Goal: Contribute content: Contribute content

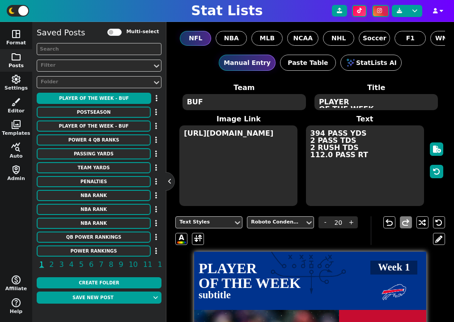
scroll to position [224, 0]
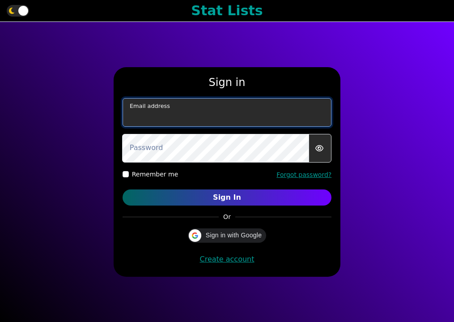
click at [268, 112] on input "email" at bounding box center [228, 112] width 210 height 29
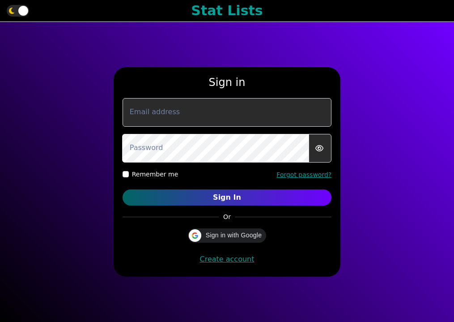
type input "murphygreg6@gmail.com"
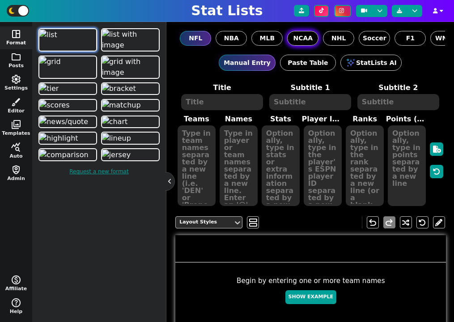
click at [306, 36] on span "NCAA" at bounding box center [303, 38] width 20 height 9
click at [0, 0] on input "NCAA" at bounding box center [0, 0] width 0 height 0
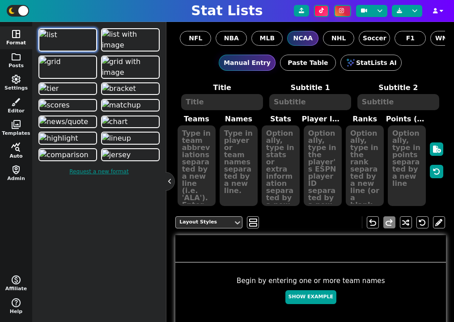
click at [16, 148] on span "query_stats" at bounding box center [16, 147] width 11 height 11
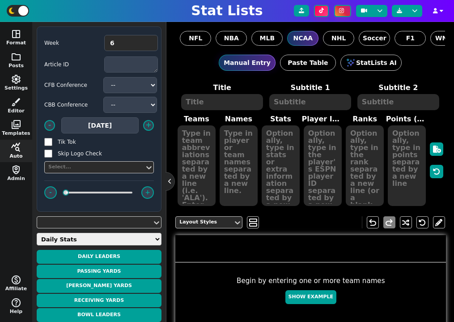
scroll to position [5, 0]
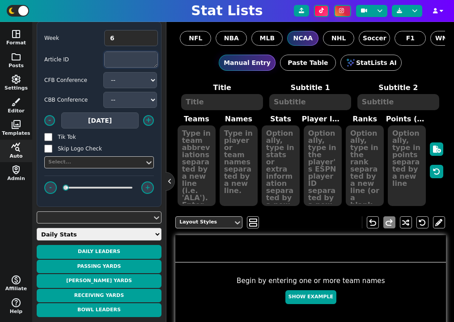
click at [120, 55] on textarea at bounding box center [131, 59] width 54 height 16
paste textarea "https://www.espn.com/college-football/story/_/id/46532809/ranking-top-10-freshm…"
type textarea "https://www.espn.com/college-football/story/_/id/46532809/ranking-top-10-freshm…"
click at [97, 231] on select "Daily Stats QB Stats RB Stats WR Stats TE Stats IDP Stats Other Stats Team Stat…" at bounding box center [99, 234] width 125 height 13
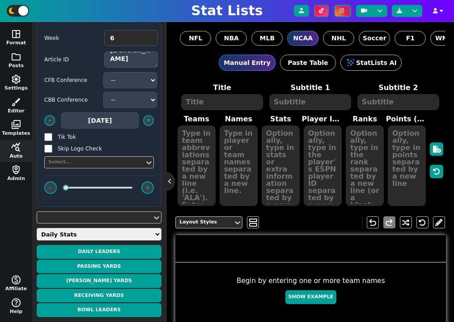
click at [90, 236] on select "Daily Stats QB Stats RB Stats WR Stats TE Stats IDP Stats Other Stats Team Stat…" at bounding box center [99, 234] width 125 height 13
select select "other"
click at [37, 233] on select "Daily Stats QB Stats RB Stats WR Stats TE Stats IDP Stats Other Stats Team Stat…" at bounding box center [99, 234] width 125 height 13
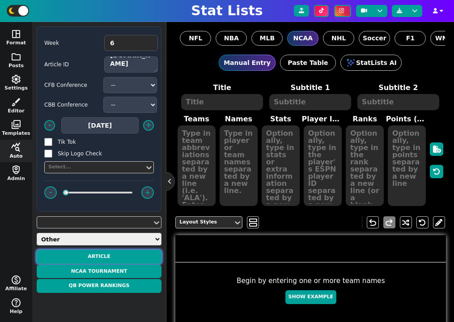
scroll to position [0, 0]
click at [112, 259] on button "Article" at bounding box center [99, 257] width 125 height 14
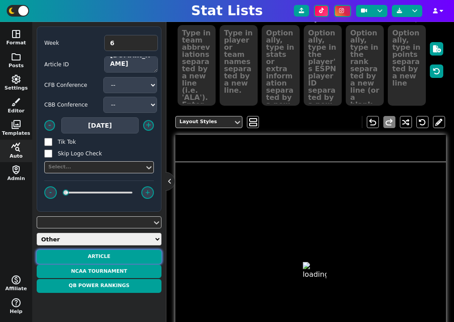
scroll to position [145, 0]
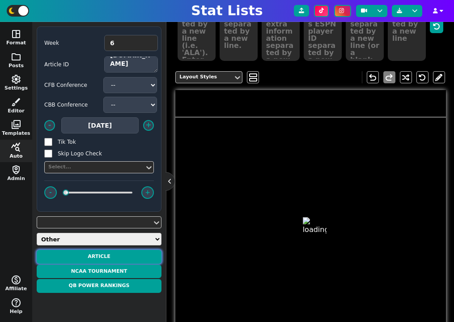
type textarea "ARTICLE"
type textarea "According to ESPN"
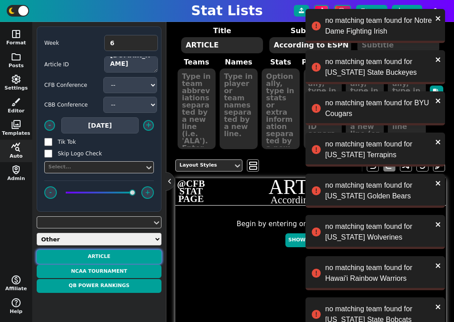
scroll to position [37, 0]
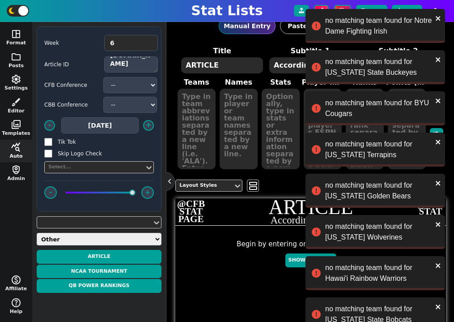
click at [85, 156] on label "Skip Logo Check" at bounding box center [85, 154] width 54 height 8
click at [52, 156] on input "Skip Logo Check" at bounding box center [48, 154] width 8 height 8
checkbox input "true"
click at [106, 255] on button "Article" at bounding box center [99, 257] width 125 height 14
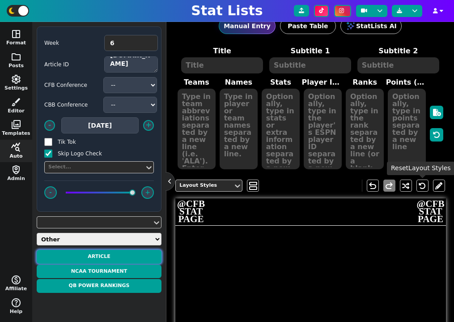
type textarea "ARTICLE"
type textarea "According to ESPN"
type textarea "Notre Dame Fighting Irish Ohio State Buckeyes BYU Cougars Maryland Terrapins Ca…"
type textarea "1. CJ Carr 2. Julian Sayin 3. Bear Bachmeier 4. Malik Washington 5. Jaron-Keawe…"
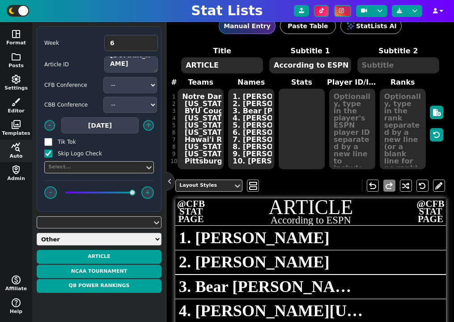
click at [211, 116] on textarea "Notre Dame Fighting Irish Ohio State Buckeyes BYU Cougars Maryland Terrapins Ca…" at bounding box center [201, 129] width 46 height 81
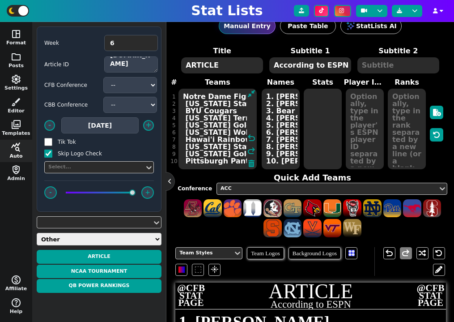
click at [224, 95] on textarea "Notre Dame Fighting Irish Ohio State Buckeyes BYU Cougars Maryland Terrapins Ca…" at bounding box center [218, 129] width 78 height 81
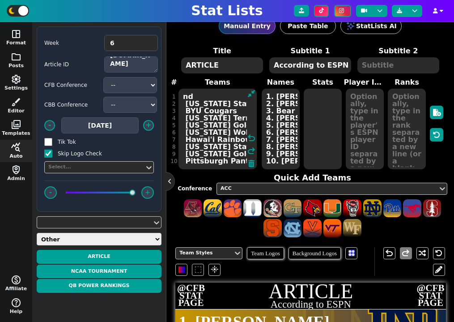
click at [210, 103] on textarea "nd Ohio State Buckeyes BYU Cougars Maryland Terrapins California Golden Bears M…" at bounding box center [218, 129] width 78 height 81
click at [222, 110] on textarea "nd osu BYU Cougars Maryland Terrapins California Golden Bears Michigan Wolverin…" at bounding box center [218, 129] width 78 height 81
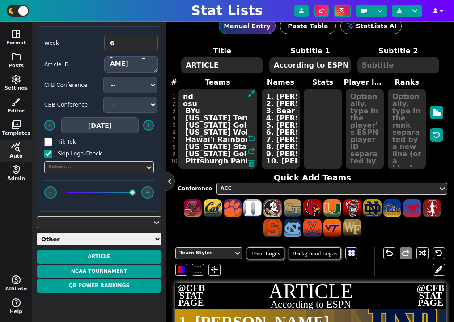
click at [187, 110] on textarea "nd osu BYu Maryland Terrapins California Golden Bears Michigan Wolverines Hawai…" at bounding box center [218, 129] width 78 height 81
click at [208, 120] on textarea "nd osu BYu Maryland Terrapins California Golden Bears Michigan Wolverines Hawai…" at bounding box center [218, 129] width 78 height 81
click at [208, 125] on textarea "nd osu BYu umd California Golden Bears Michigan Wolverines Hawai'i Rainbow Warr…" at bounding box center [218, 129] width 78 height 81
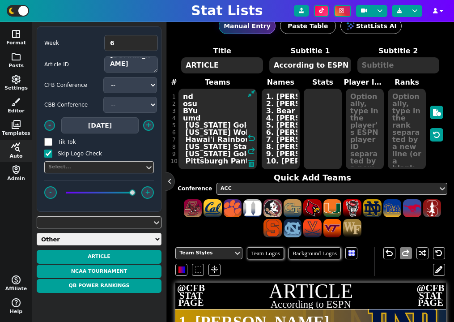
click at [208, 125] on textarea "nd osu BYu umd California Golden Bears Michigan Wolverines Hawai'i Rainbow Warr…" at bounding box center [218, 129] width 78 height 81
click at [204, 132] on textarea "nd osu BYu umd cal Michigan Wolverines Hawai'i Rainbow Warriors Texas State Bob…" at bounding box center [218, 129] width 78 height 81
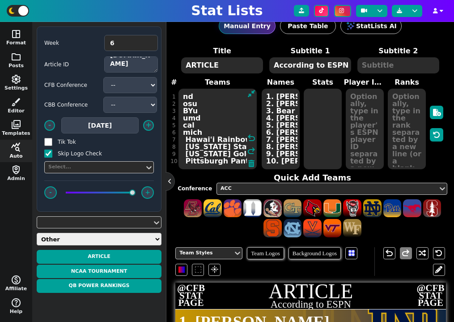
click at [196, 140] on textarea "nd osu BYu umd cal mich Hawai'i Rainbow Warriors Texas State Bobcats Minnesota …" at bounding box center [218, 129] width 78 height 81
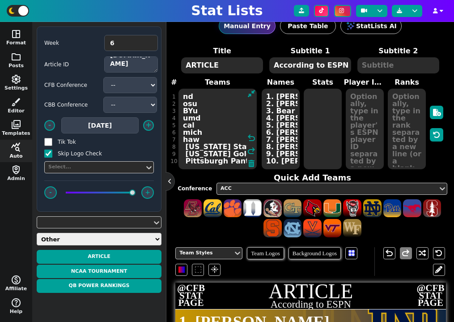
click at [204, 145] on textarea "nd osu BYu umd cal mich haw Texas State Bobcats Minnesota Golden Gophers Pittsb…" at bounding box center [218, 129] width 78 height 81
click at [207, 151] on textarea "nd osu BYu umd cal mich haw txst Minnesota Golden Gophers Pittsburgh Panthers" at bounding box center [218, 129] width 78 height 81
click at [205, 159] on textarea "nd osu BYu umd cal mich haw txst Minnesota Golden Gophers Pittsburgh Panthers" at bounding box center [218, 129] width 78 height 81
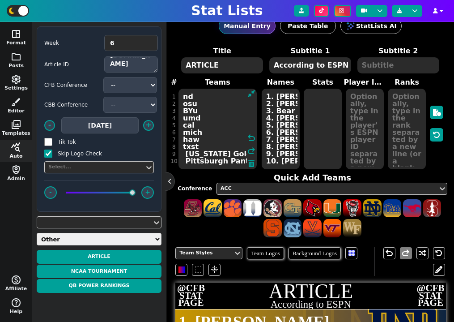
click at [208, 152] on textarea "nd osu BYu umd cal mich haw txst Minnesota Golden Gophers Pittsburgh Panthers" at bounding box center [218, 129] width 78 height 81
click at [206, 160] on textarea "nd osu BYu umd cal mich haw txst minn Pittsburgh Panthers" at bounding box center [218, 129] width 78 height 81
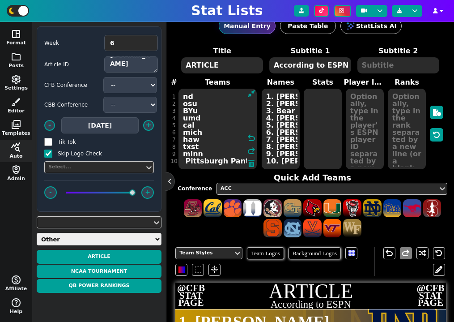
click at [206, 160] on textarea "nd osu BYu umd cal mich haw txst minn Pittsburgh Panthers" at bounding box center [218, 129] width 78 height 81
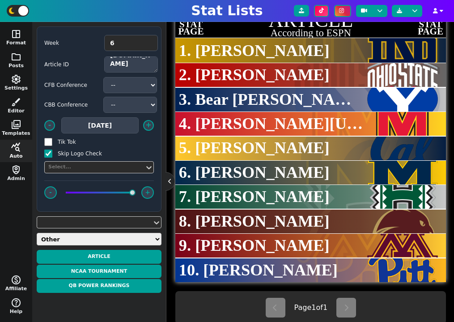
scroll to position [292, 0]
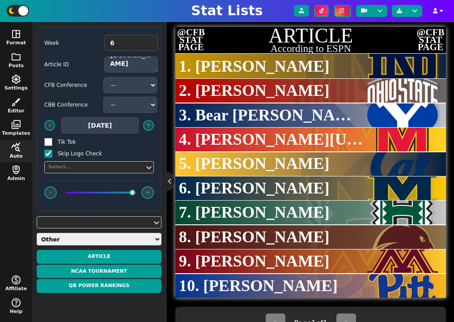
type textarea "nd osu BYu umd cal mich haw txst minn pitt"
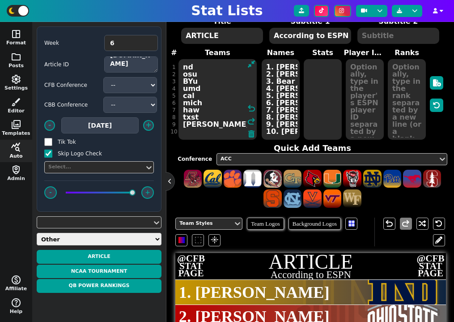
scroll to position [20, 0]
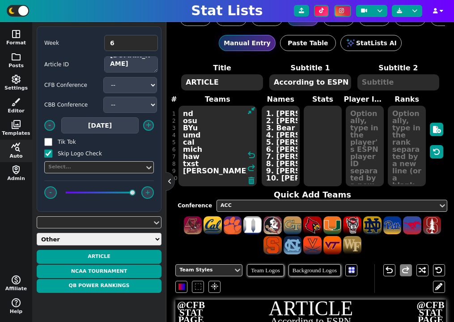
click at [234, 81] on textarea "ARTICLE" at bounding box center [222, 82] width 82 height 16
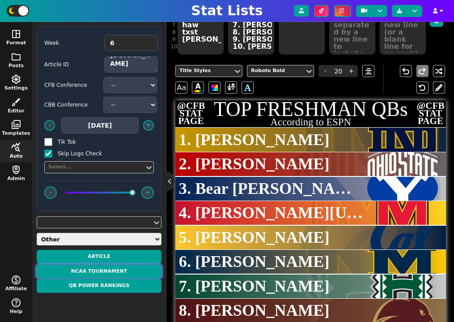
scroll to position [183, 0]
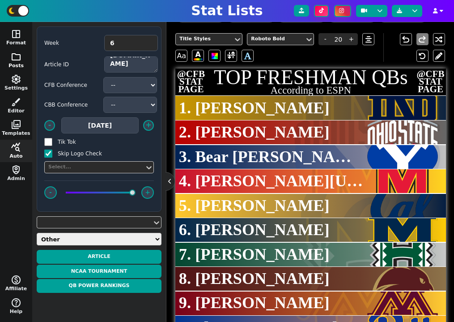
type textarea "TOP FRESHMAN QBs"
click at [17, 58] on span "folder" at bounding box center [16, 56] width 11 height 11
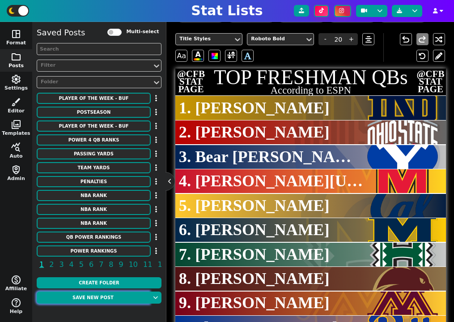
click at [105, 299] on button "Save new post" at bounding box center [93, 297] width 113 height 12
